Goal: Task Accomplishment & Management: Use online tool/utility

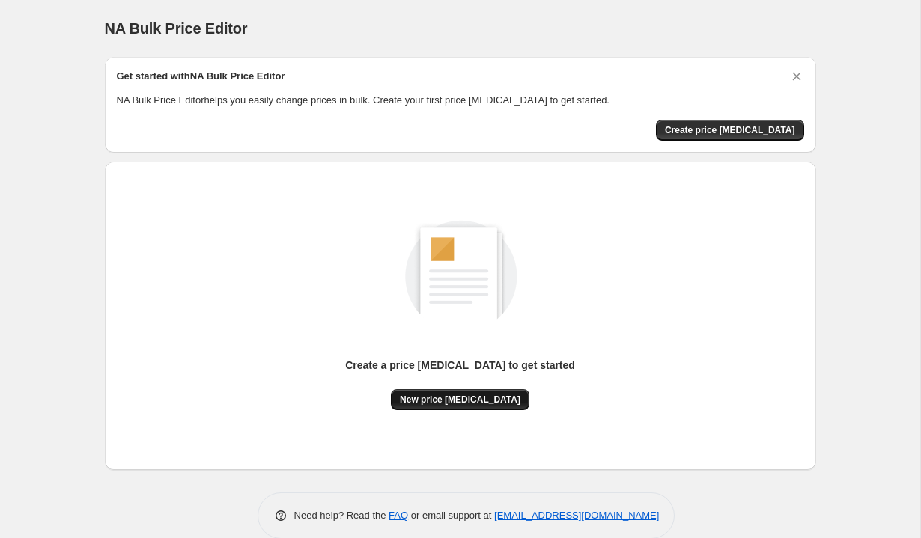
click at [455, 403] on span "New price [MEDICAL_DATA]" at bounding box center [460, 400] width 121 height 12
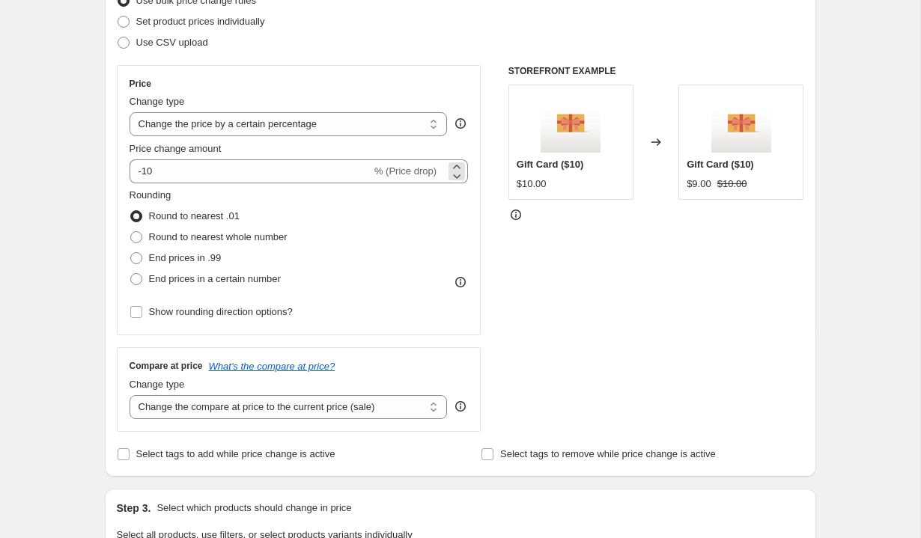
scroll to position [249, 0]
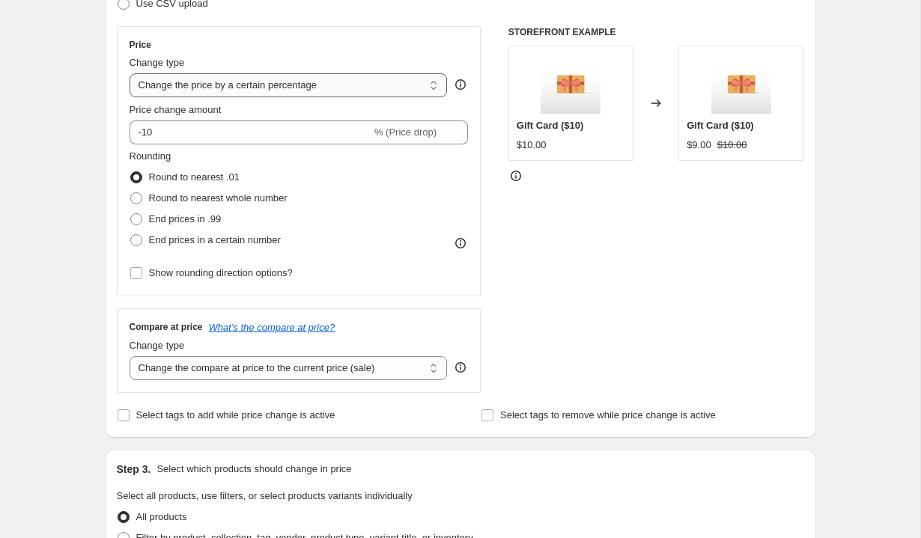
click at [374, 88] on select "Change the price to a certain amount Change the price by a certain amount Chang…" at bounding box center [289, 85] width 318 height 24
click at [130, 73] on select "Change the price to a certain amount Change the price by a certain amount Chang…" at bounding box center [289, 85] width 318 height 24
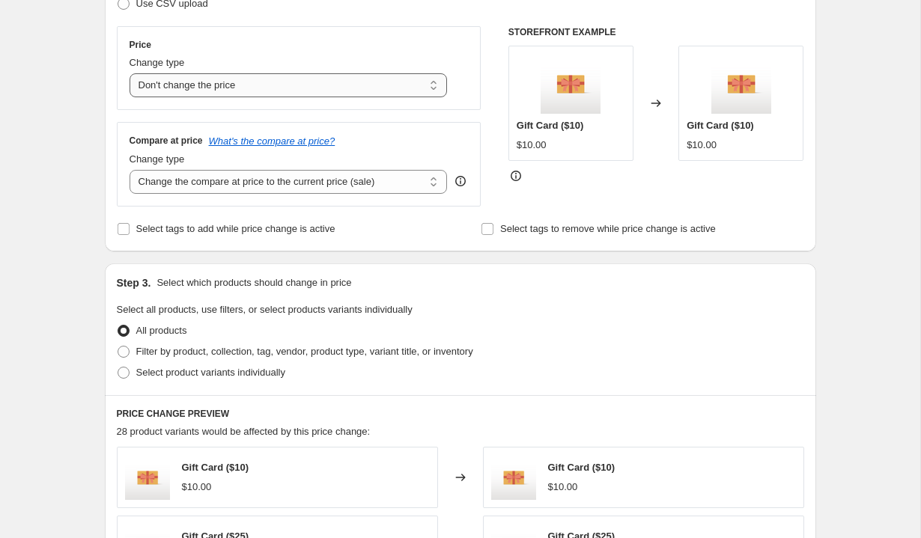
click at [232, 88] on select "Change the price to a certain amount Change the price by a certain amount Chang…" at bounding box center [289, 85] width 318 height 24
select select "ecap"
click at [130, 73] on select "Change the price to a certain amount Change the price by a certain amount Chang…" at bounding box center [289, 85] width 318 height 24
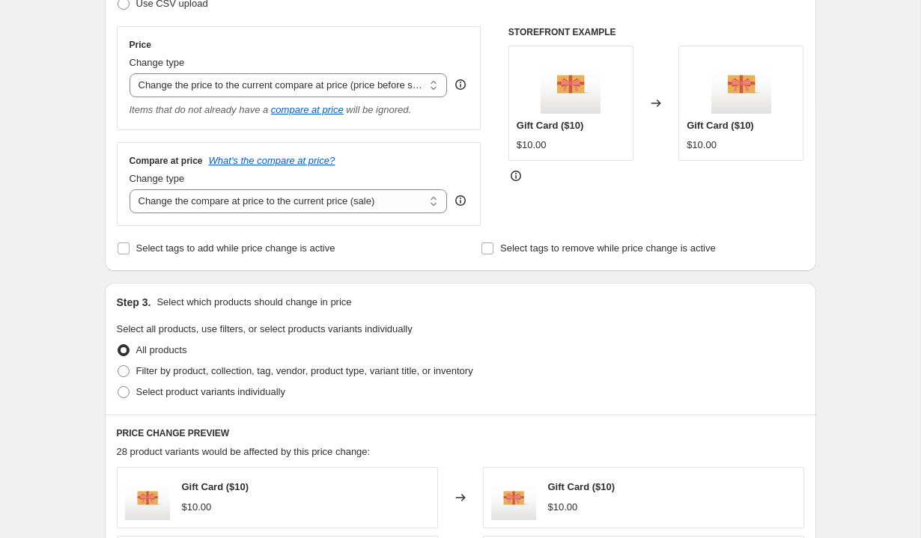
click at [413, 235] on div "Step 2. Select how the prices should change Use bulk price change rules Set pro…" at bounding box center [460, 91] width 687 height 335
click at [398, 204] on select "Change the compare at price to the current price (sale) Change the compare at p…" at bounding box center [289, 201] width 318 height 24
select select "remove"
click at [130, 189] on select "Change the compare at price to the current price (sale) Change the compare at p…" at bounding box center [289, 201] width 318 height 24
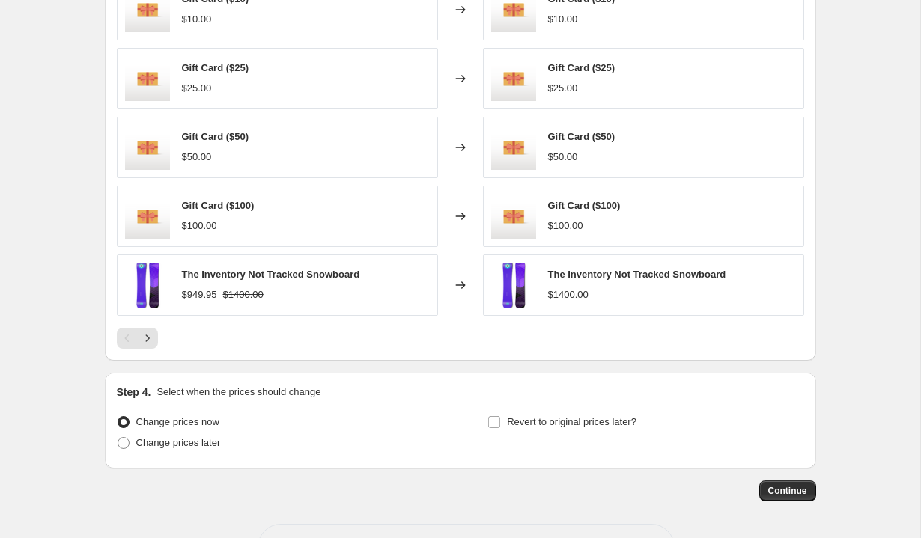
scroll to position [791, 0]
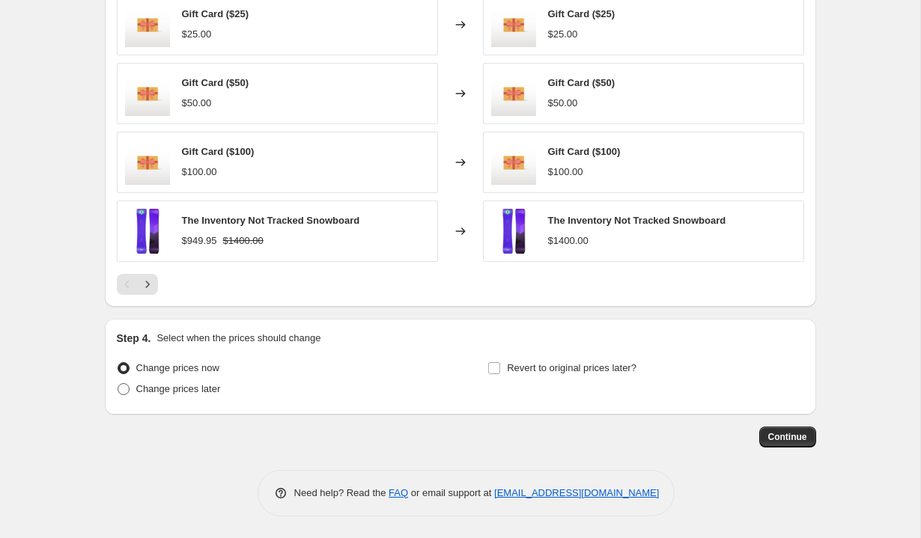
click at [162, 396] on label "Change prices later" at bounding box center [169, 389] width 104 height 21
click at [118, 384] on input "Change prices later" at bounding box center [118, 383] width 1 height 1
radio input "true"
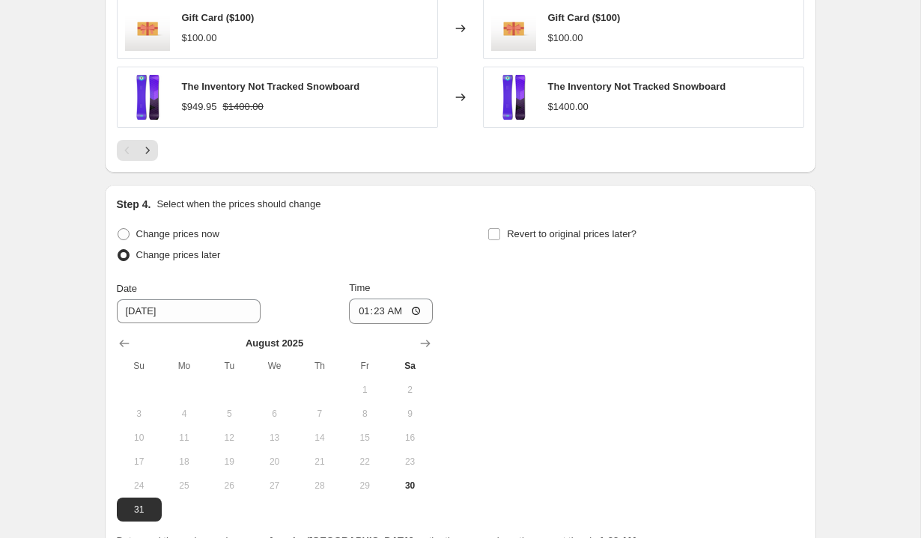
scroll to position [939, 0]
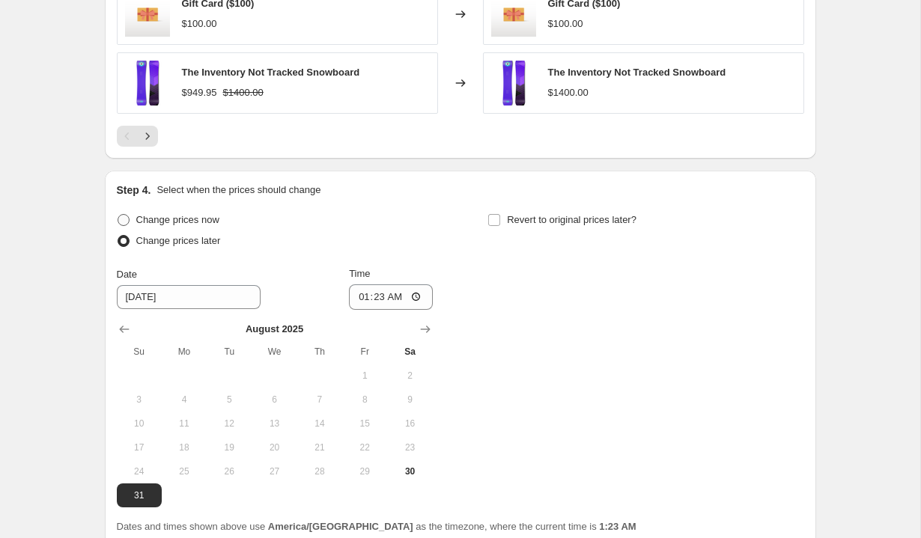
click at [210, 220] on span "Change prices now" at bounding box center [177, 219] width 83 height 11
click at [118, 215] on input "Change prices now" at bounding box center [118, 214] width 1 height 1
radio input "true"
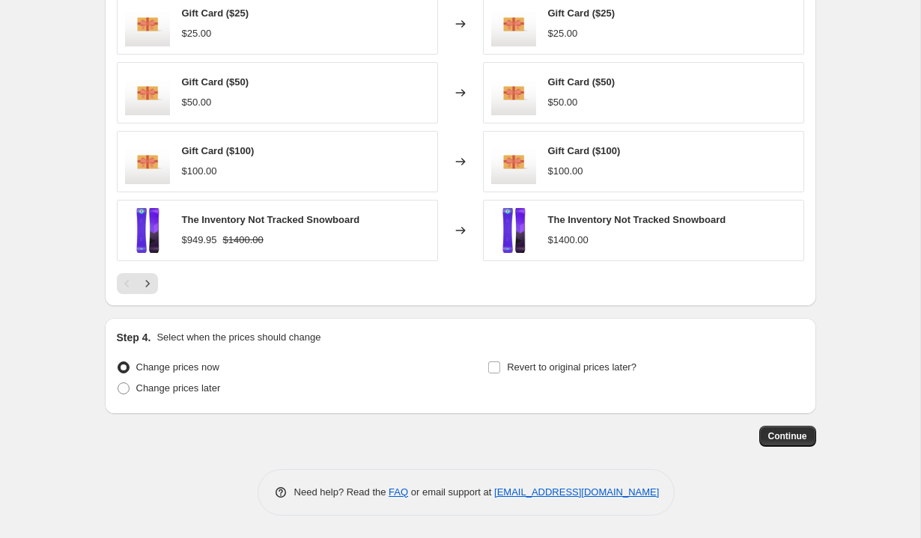
scroll to position [791, 0]
click at [783, 442] on span "Continue" at bounding box center [787, 437] width 39 height 12
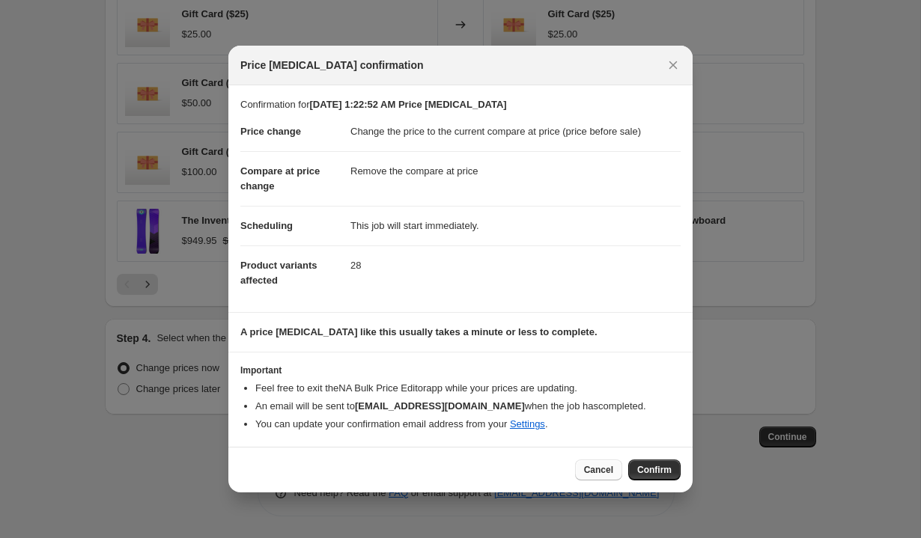
click at [604, 473] on span "Cancel" at bounding box center [598, 470] width 29 height 12
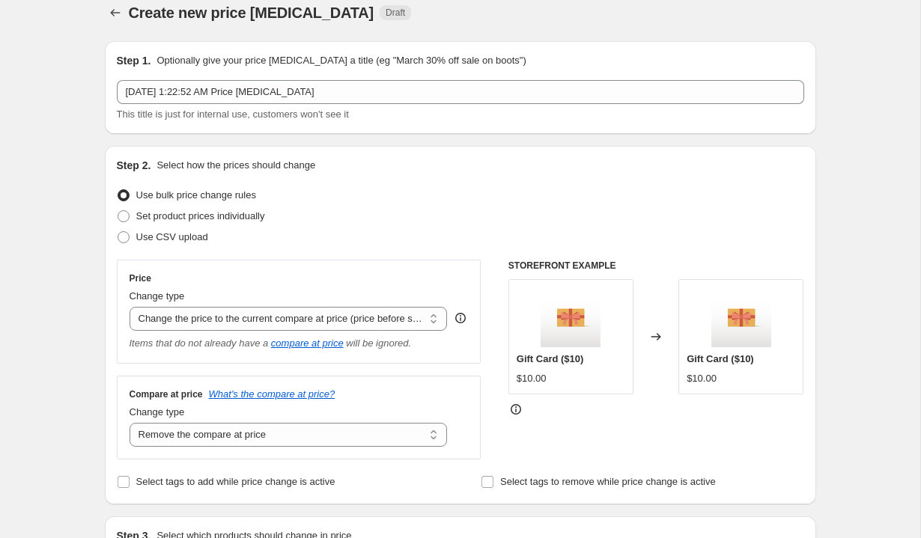
scroll to position [9, 0]
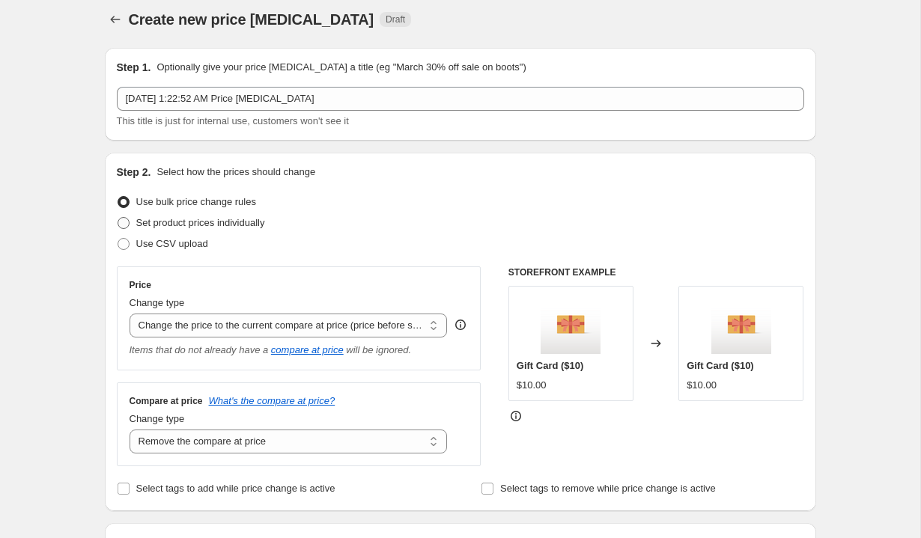
click at [224, 226] on span "Set product prices individually" at bounding box center [200, 222] width 129 height 11
click at [118, 218] on input "Set product prices individually" at bounding box center [118, 217] width 1 height 1
radio input "true"
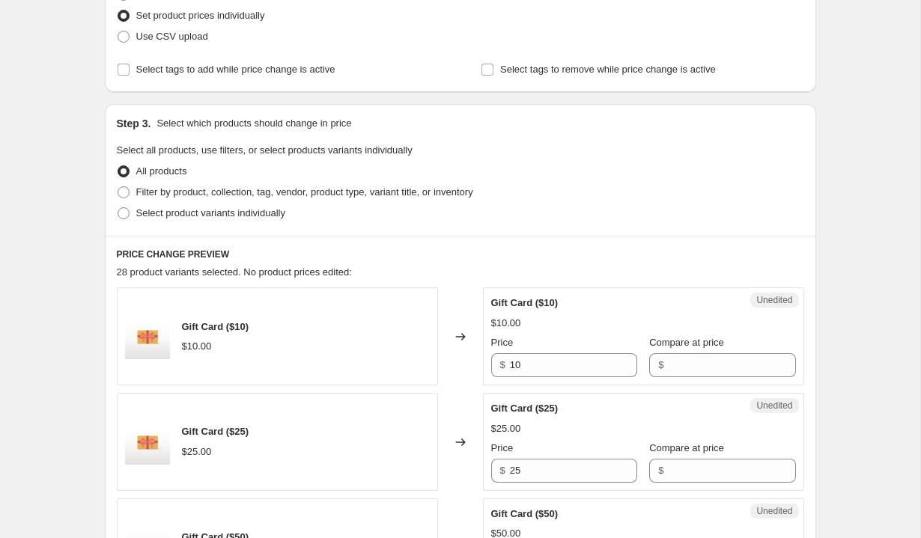
scroll to position [0, 0]
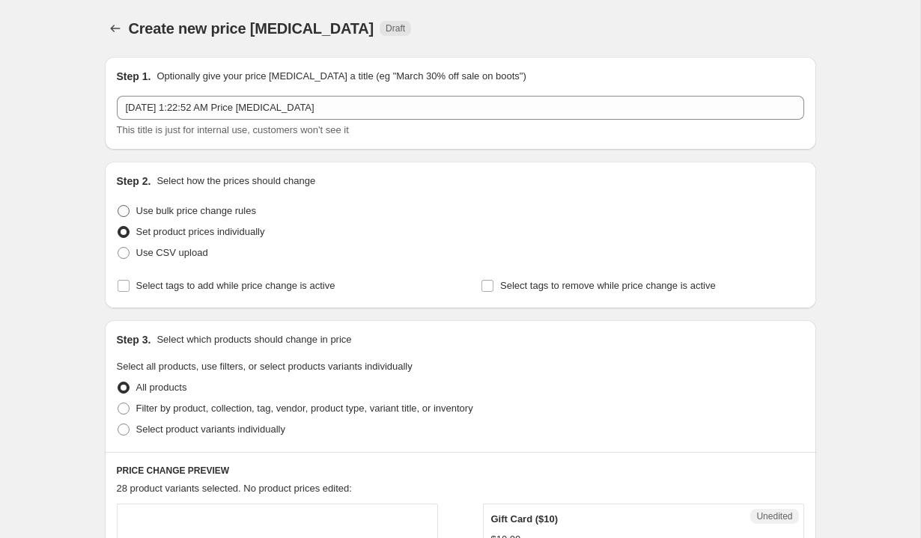
click at [233, 213] on span "Use bulk price change rules" at bounding box center [196, 210] width 120 height 11
click at [118, 206] on input "Use bulk price change rules" at bounding box center [118, 205] width 1 height 1
radio input "true"
select select "ecap"
select select "remove"
